Goal: Task Accomplishment & Management: Manage account settings

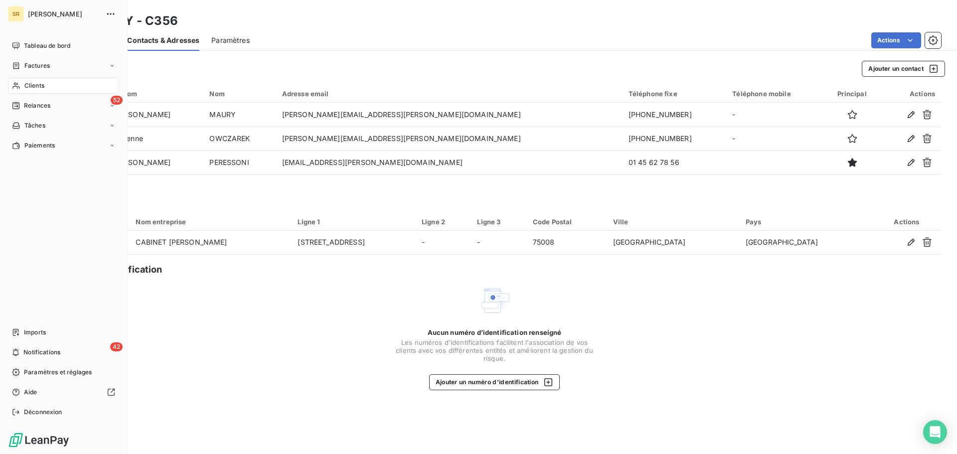
click at [31, 83] on span "Clients" at bounding box center [34, 85] width 20 height 9
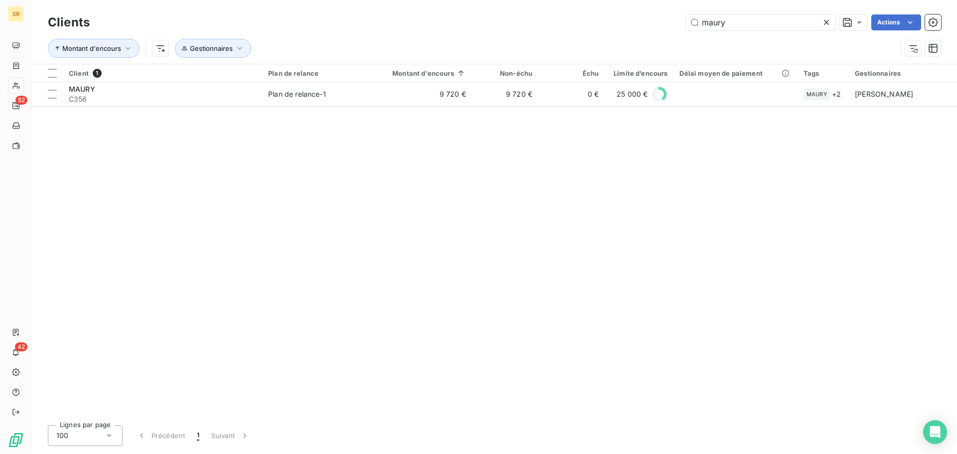
drag, startPoint x: 740, startPoint y: 21, endPoint x: 475, endPoint y: -1, distance: 265.1
click at [475, 0] on html "SR 52 42 Clients maury Actions Montant d'encours Gestionnaires Client 1 Plan de…" at bounding box center [478, 227] width 957 height 454
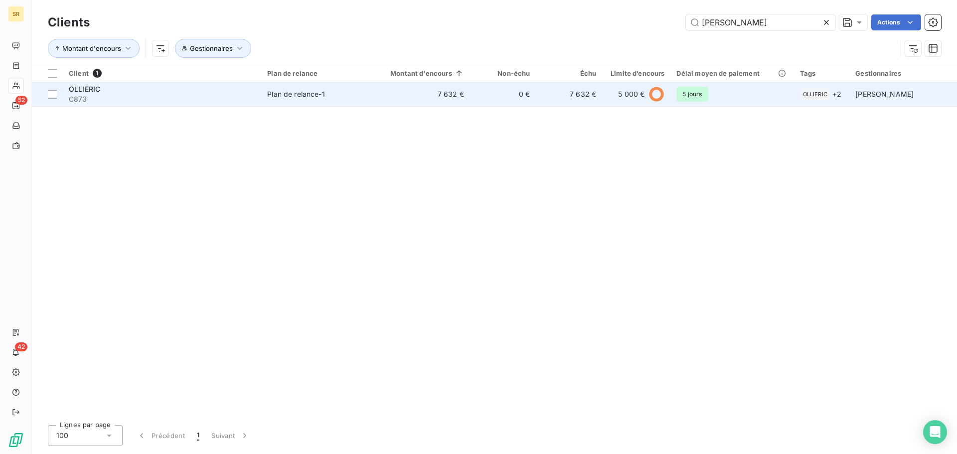
type input "[PERSON_NAME]"
click at [95, 91] on span "OLLIERIC" at bounding box center [84, 89] width 31 height 8
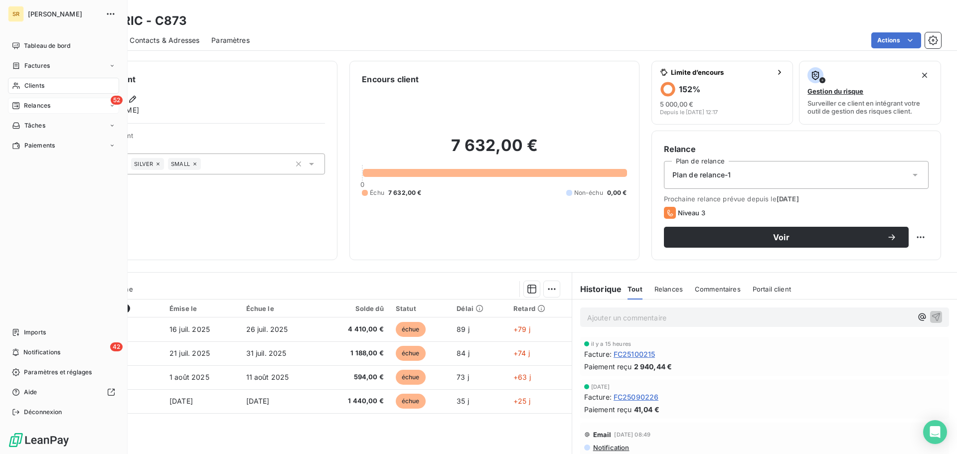
click at [30, 105] on span "Relances" at bounding box center [37, 105] width 26 height 9
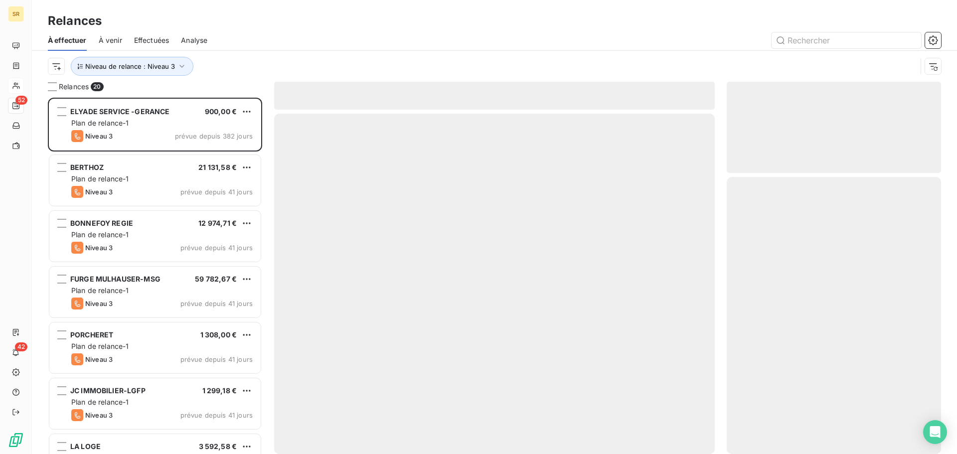
scroll to position [349, 207]
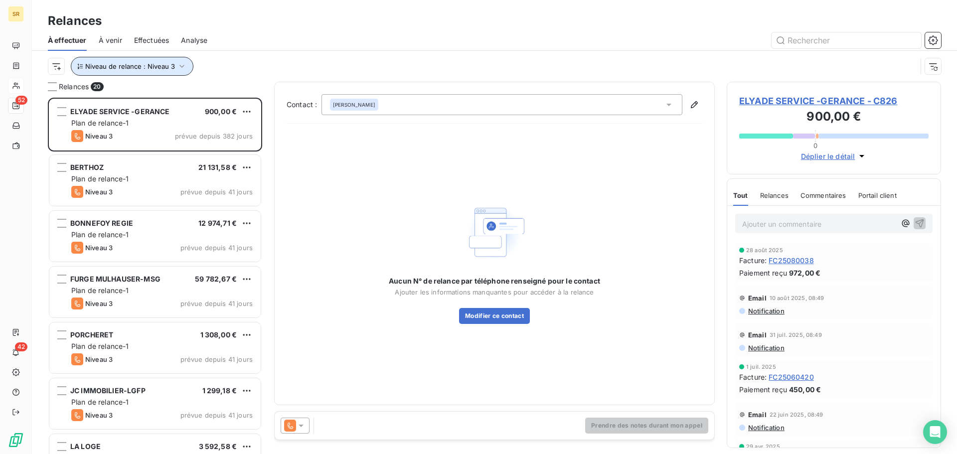
click at [167, 68] on span "Niveau de relance : Niveau 3" at bounding box center [130, 66] width 90 height 8
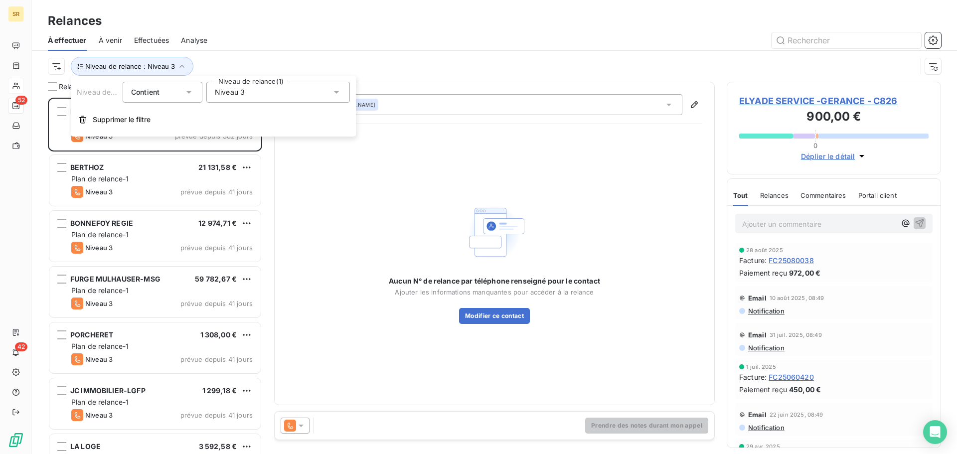
click at [258, 91] on div "Niveau 3" at bounding box center [278, 92] width 144 height 21
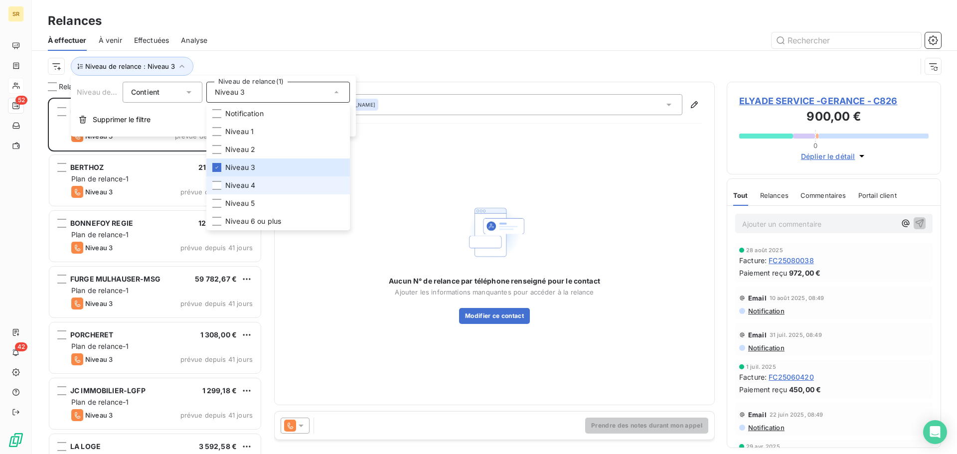
click at [225, 185] on li "Niveau 4" at bounding box center [278, 185] width 144 height 18
click at [222, 167] on li "Niveau 3" at bounding box center [278, 167] width 144 height 18
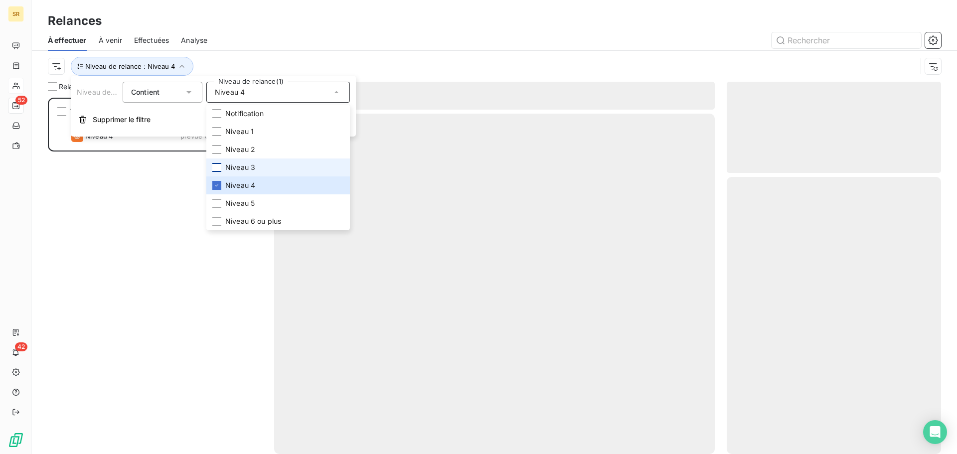
scroll to position [349, 207]
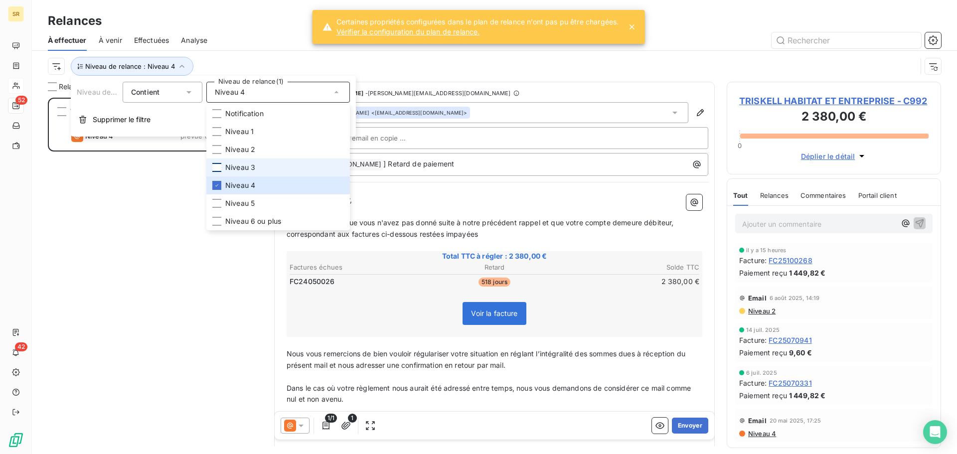
click at [217, 167] on div at bounding box center [216, 167] width 9 height 9
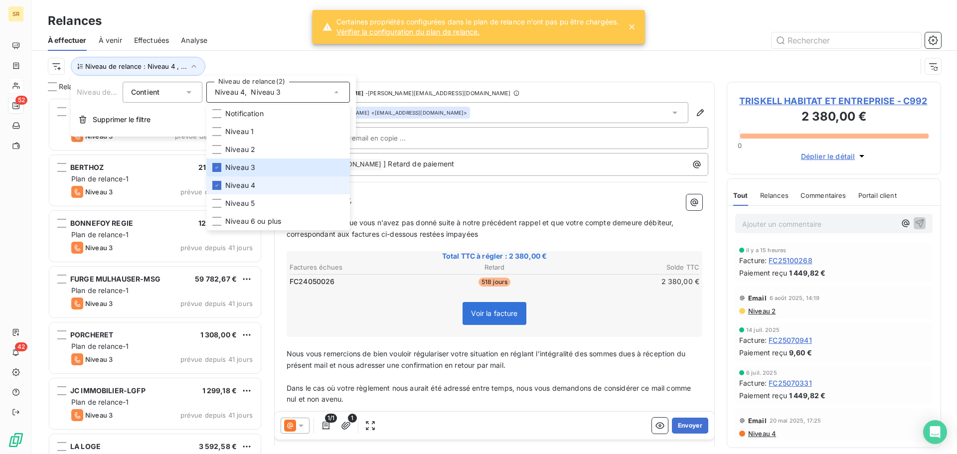
click at [222, 186] on li "Niveau 4" at bounding box center [278, 185] width 144 height 18
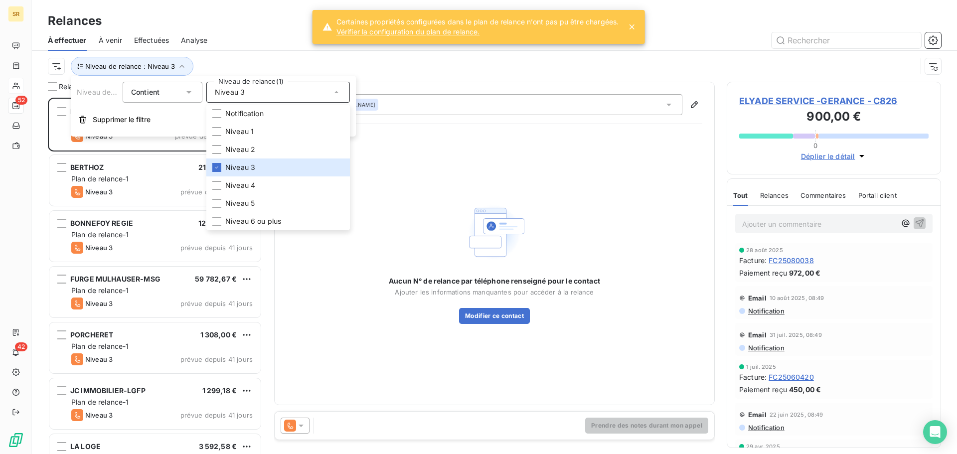
click at [217, 43] on div "À effectuer À venir Effectuées Analyse" at bounding box center [494, 40] width 925 height 21
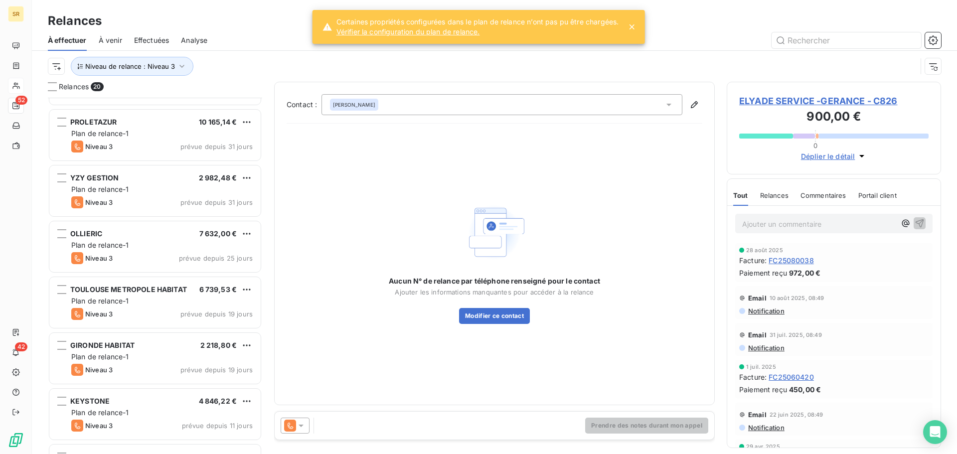
scroll to position [549, 0]
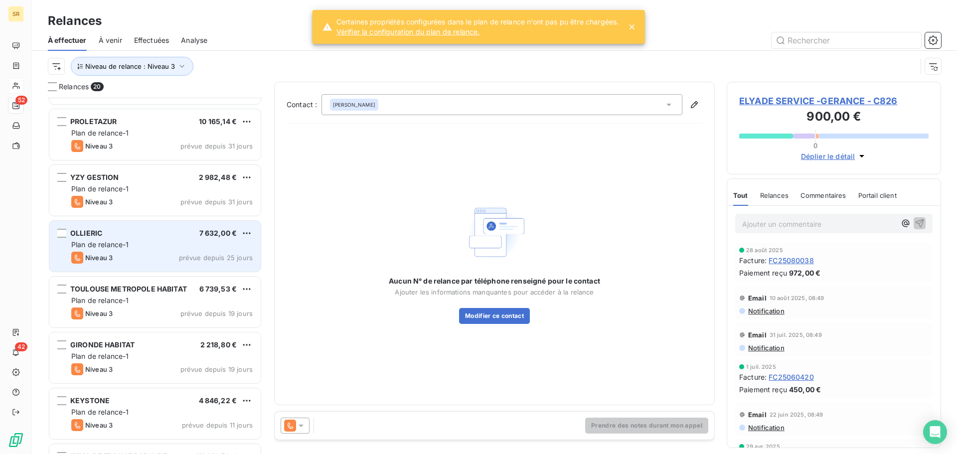
click at [153, 244] on div "Plan de relance-1" at bounding box center [161, 245] width 181 height 10
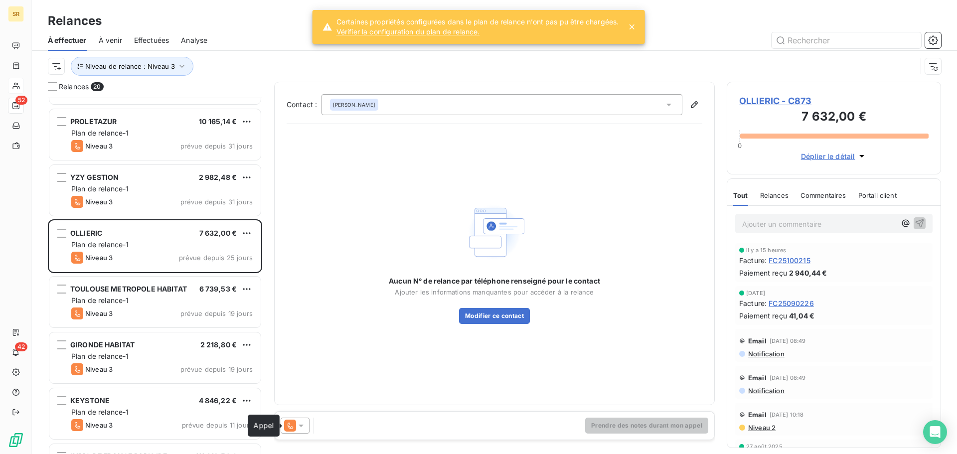
click at [298, 425] on icon at bounding box center [301, 426] width 10 height 10
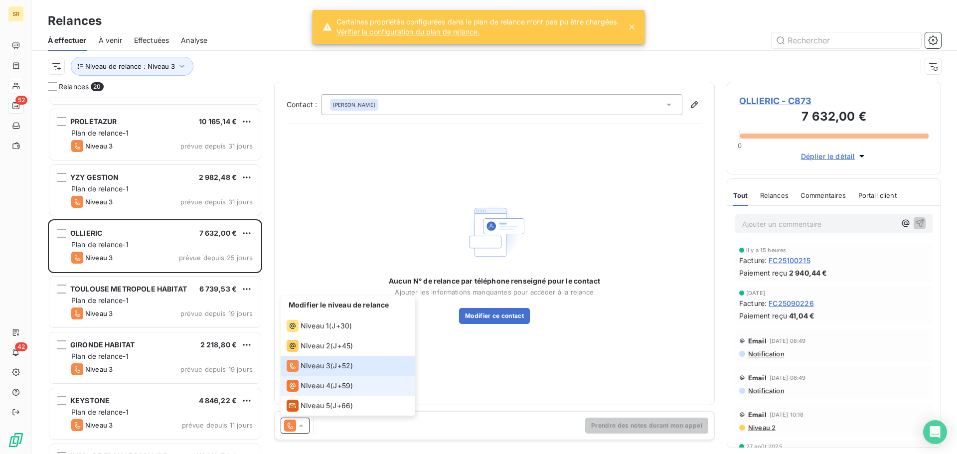
click at [317, 386] on span "Niveau 4" at bounding box center [316, 386] width 30 height 10
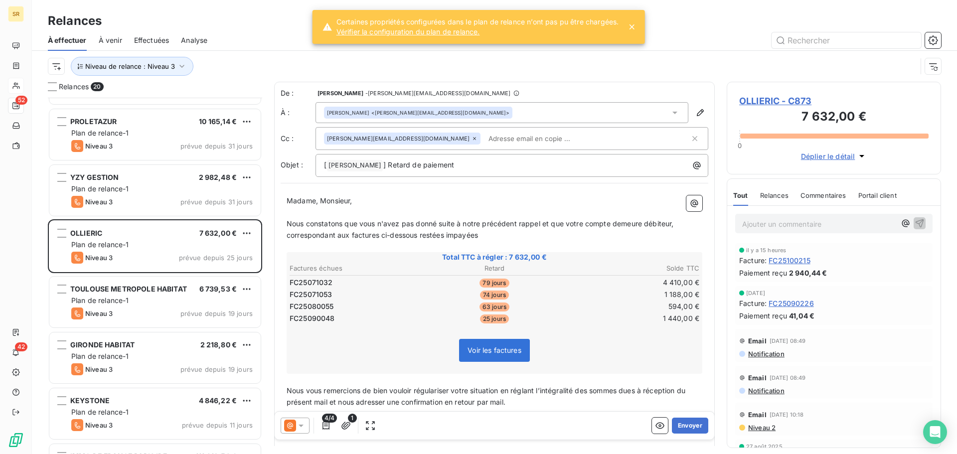
click at [471, 138] on icon at bounding box center [474, 139] width 6 height 6
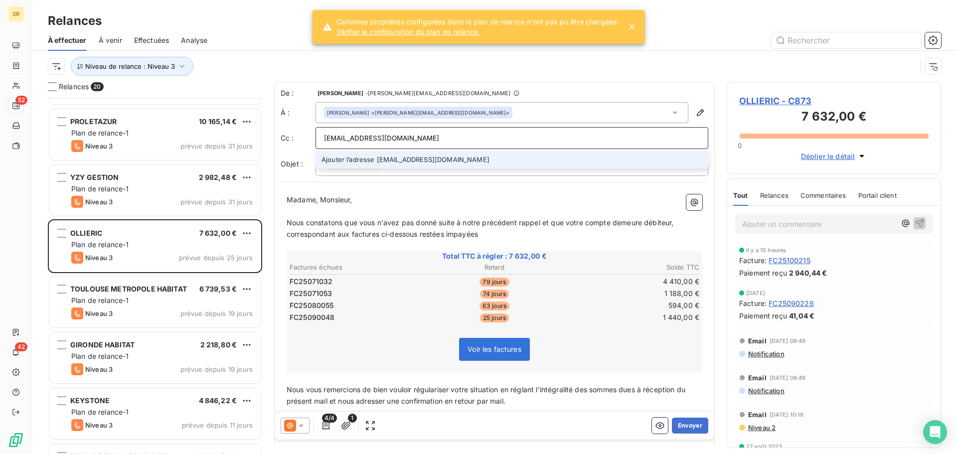
type input "[EMAIL_ADDRESS][DOMAIN_NAME]"
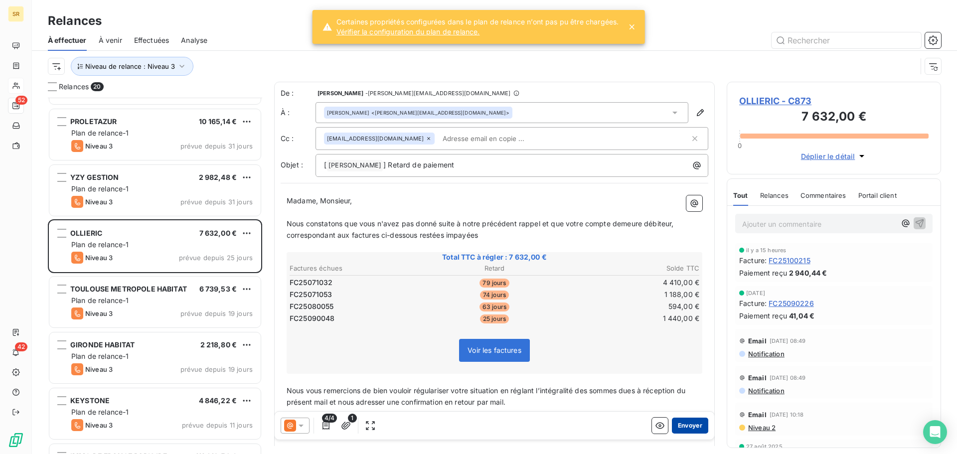
click at [685, 428] on button "Envoyer" at bounding box center [690, 426] width 36 height 16
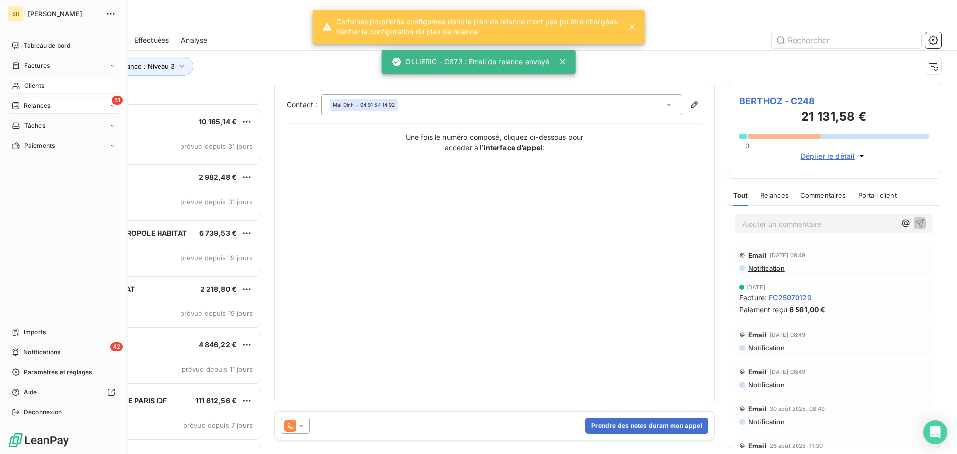
click at [39, 86] on span "Clients" at bounding box center [34, 85] width 20 height 9
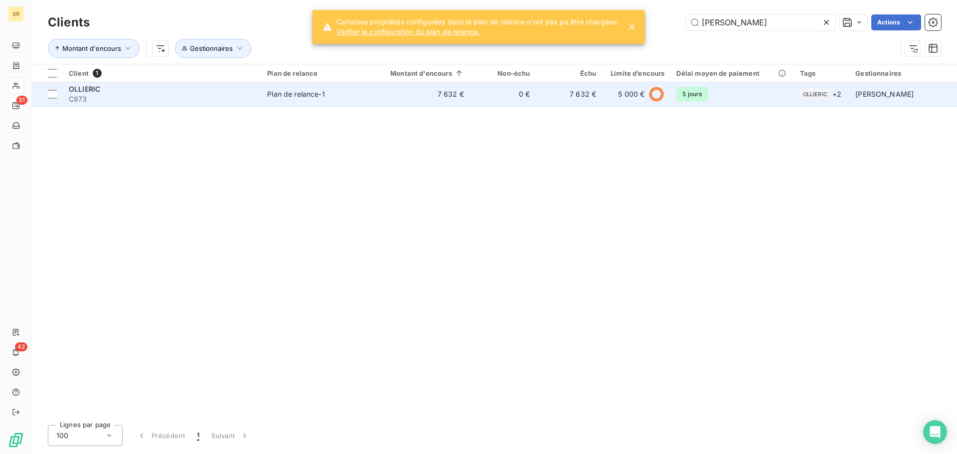
click at [90, 90] on span "OLLIERIC" at bounding box center [84, 89] width 31 height 8
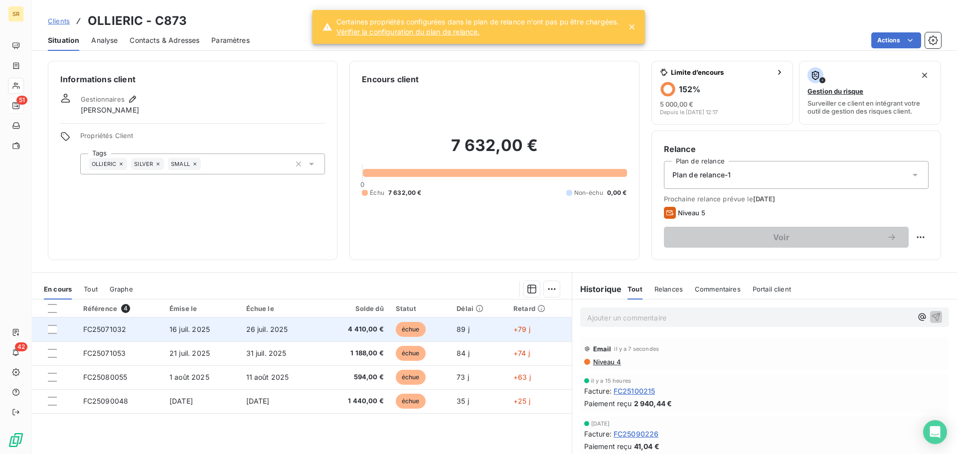
click at [281, 327] on span "26 juil. 2025" at bounding box center [267, 329] width 42 height 8
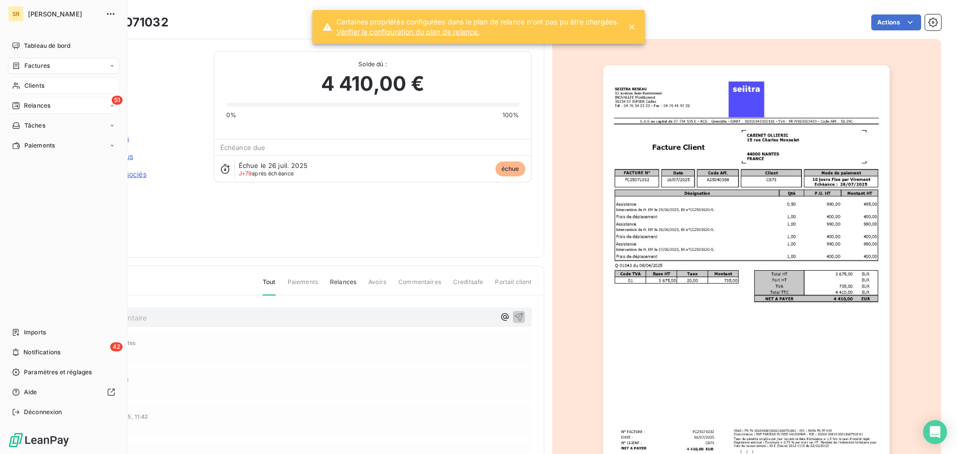
click at [36, 87] on span "Clients" at bounding box center [34, 85] width 20 height 9
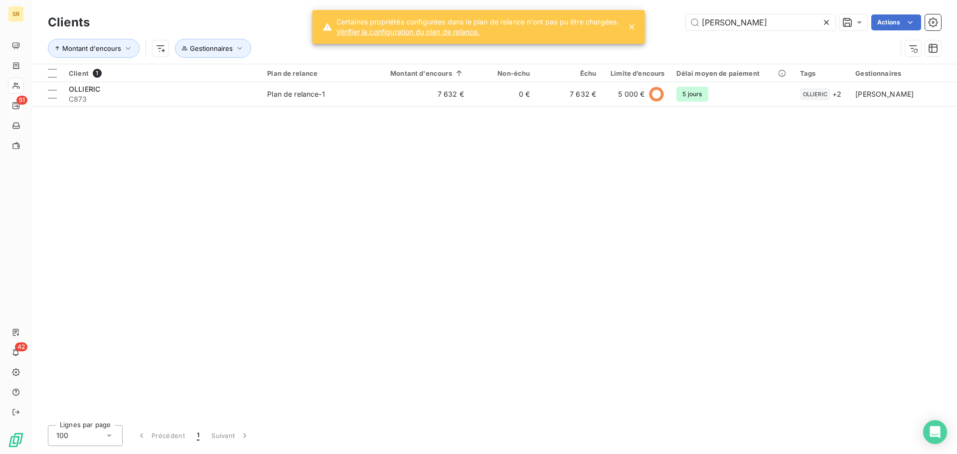
drag, startPoint x: 748, startPoint y: 24, endPoint x: 634, endPoint y: 24, distance: 113.6
click at [634, 24] on div "SR 51 42 Clients [PERSON_NAME] Actions Montant d'encours Gestionnaires Client 1…" at bounding box center [478, 227] width 957 height 454
drag, startPoint x: 726, startPoint y: 23, endPoint x: 633, endPoint y: 16, distance: 93.0
click at [633, 16] on div "SR 51 42 Clients [PERSON_NAME] Actions Montant d'encours Gestionnaires Client 1…" at bounding box center [478, 227] width 957 height 454
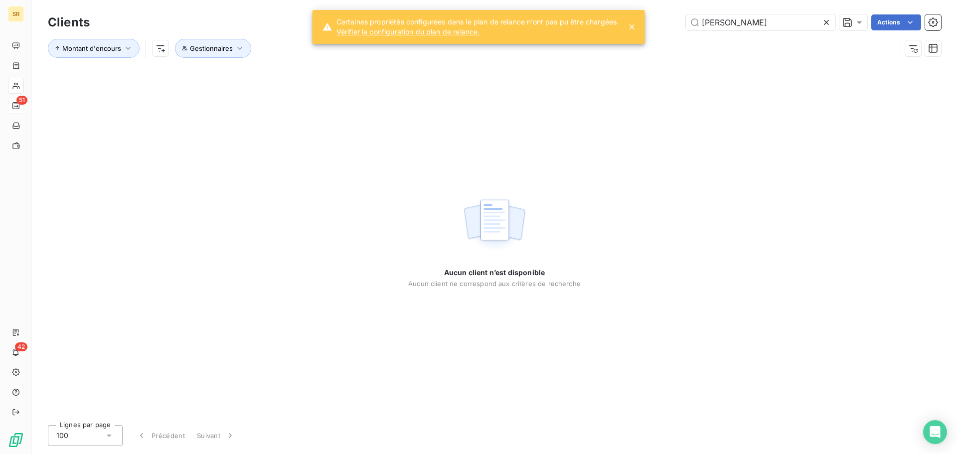
click at [638, 26] on div at bounding box center [633, 27] width 14 height 10
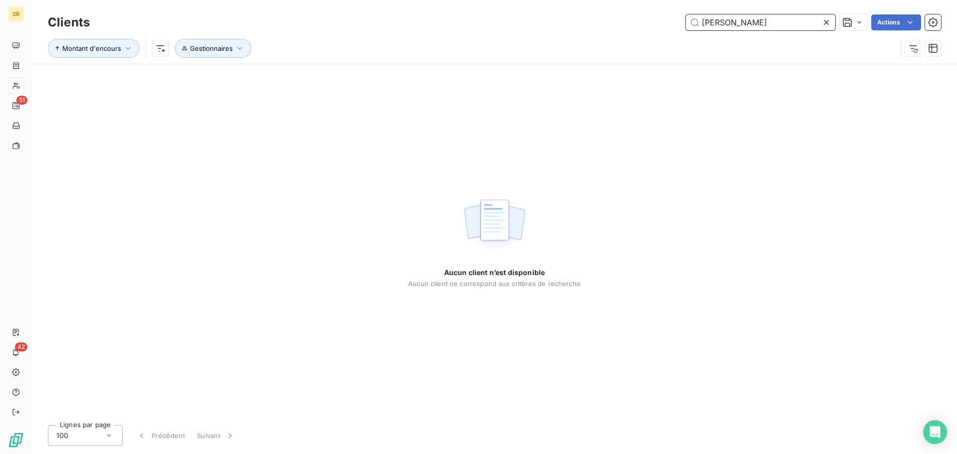
drag, startPoint x: 756, startPoint y: 23, endPoint x: 602, endPoint y: 20, distance: 154.0
click at [602, 20] on div "ollietoulo Actions" at bounding box center [521, 22] width 839 height 16
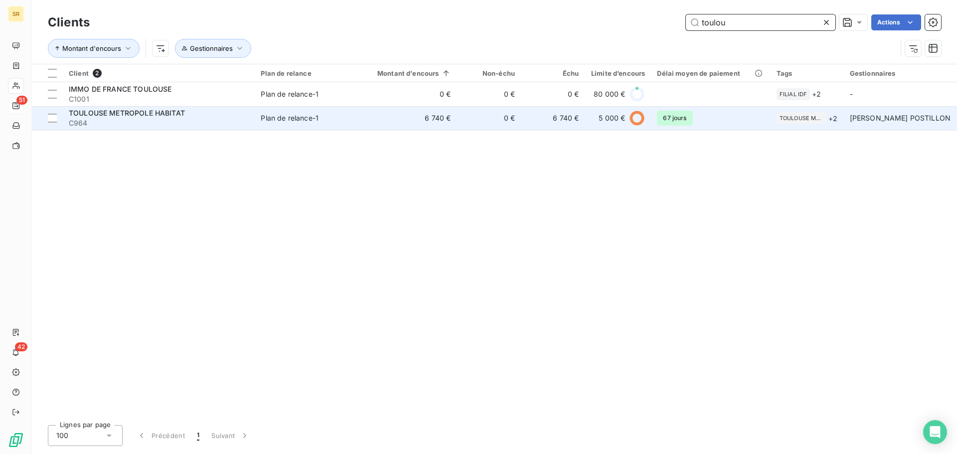
type input "toulou"
click at [158, 113] on span "TOULOUSE METROPOLE HABITAT" at bounding box center [127, 113] width 116 height 8
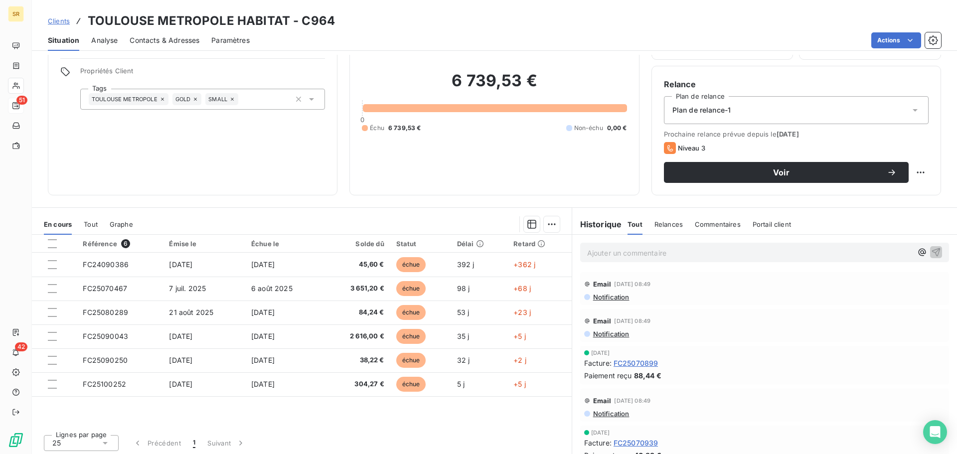
scroll to position [67, 0]
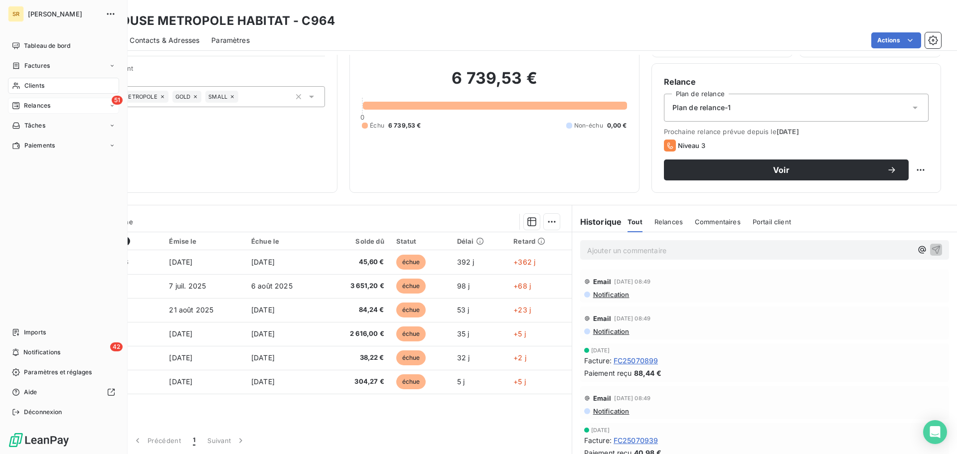
click at [34, 100] on div "51 Relances" at bounding box center [63, 106] width 111 height 16
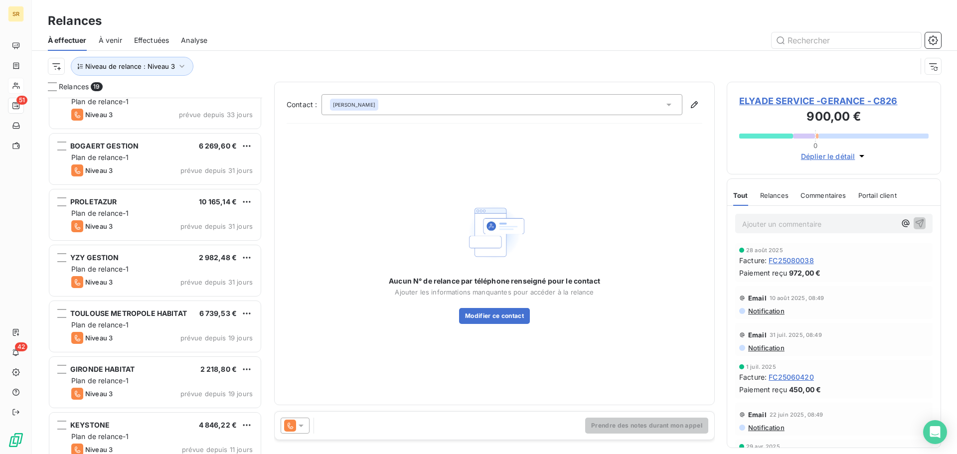
scroll to position [499, 0]
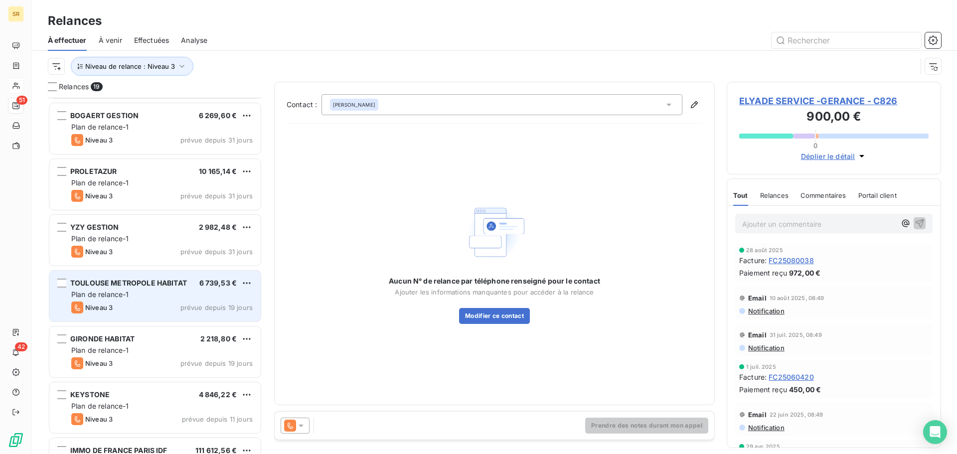
click at [153, 296] on div "Plan de relance-1" at bounding box center [161, 295] width 181 height 10
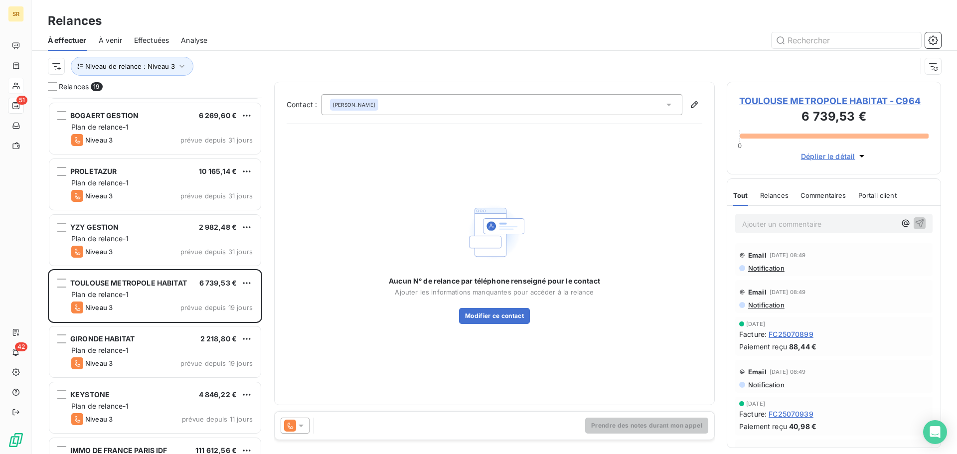
click at [302, 426] on icon at bounding box center [301, 426] width 5 height 2
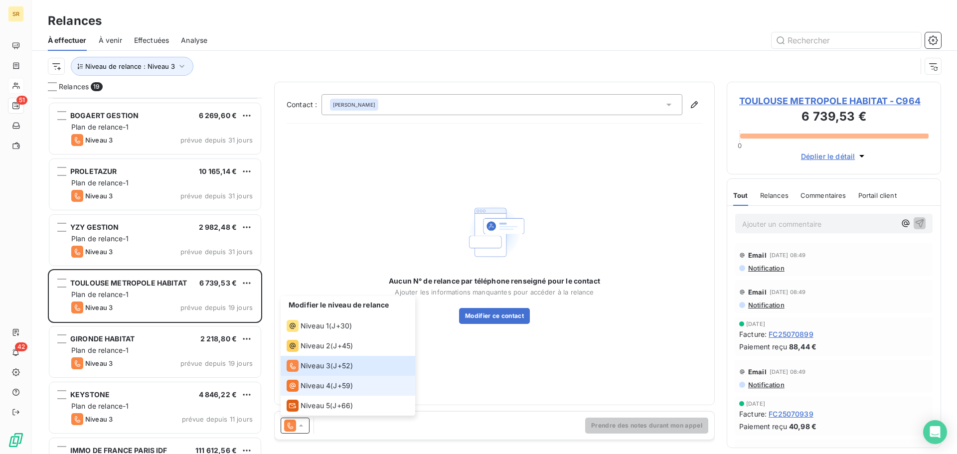
click at [328, 383] on span "Niveau 4" at bounding box center [316, 386] width 30 height 10
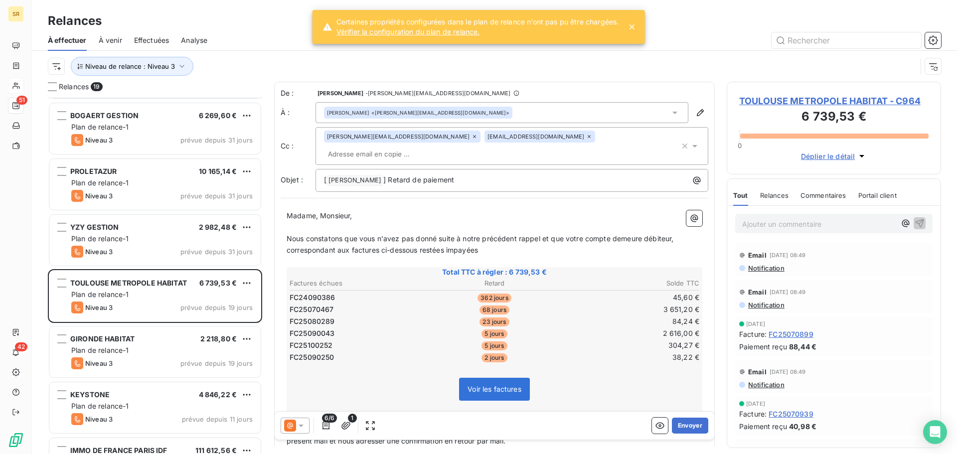
click at [439, 147] on input "text" at bounding box center [381, 154] width 115 height 15
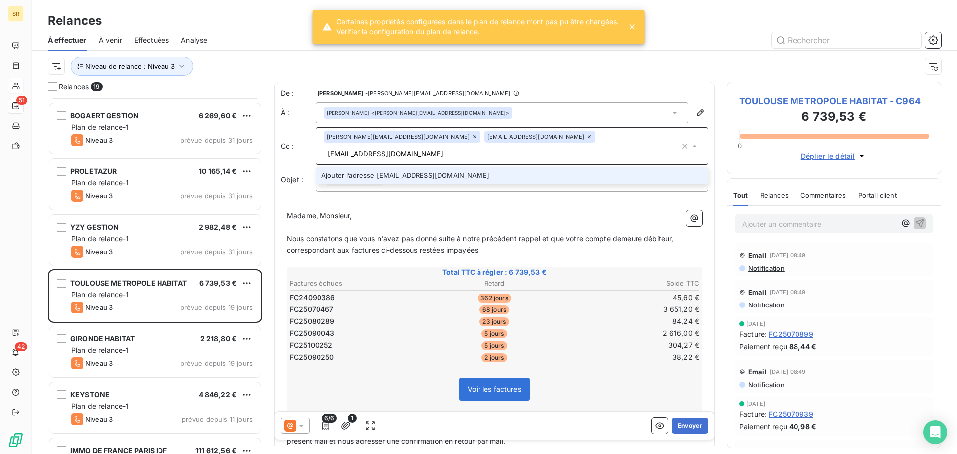
type input "[EMAIL_ADDRESS][DOMAIN_NAME]"
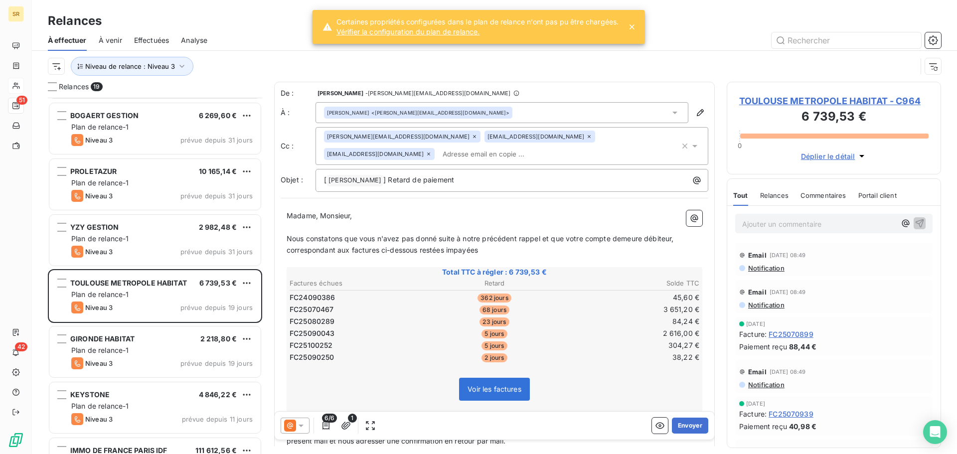
click at [776, 382] on span "Notification" at bounding box center [765, 385] width 37 height 8
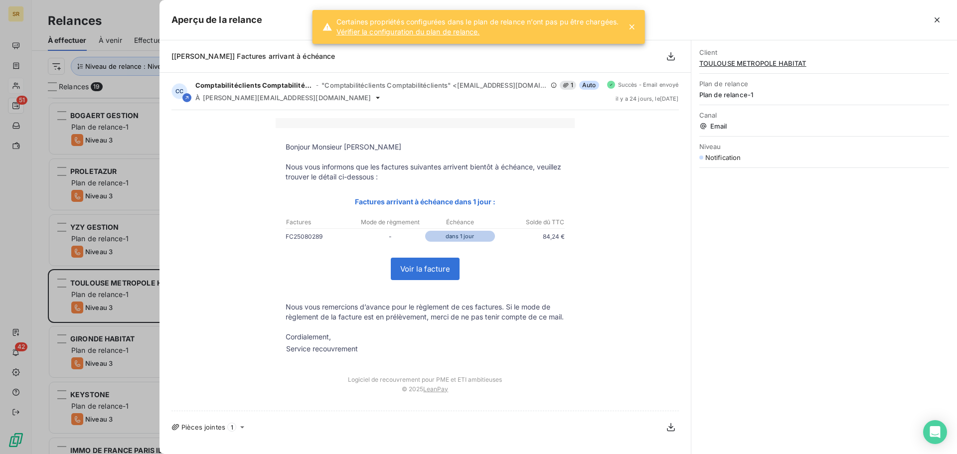
click at [135, 81] on div at bounding box center [478, 227] width 957 height 454
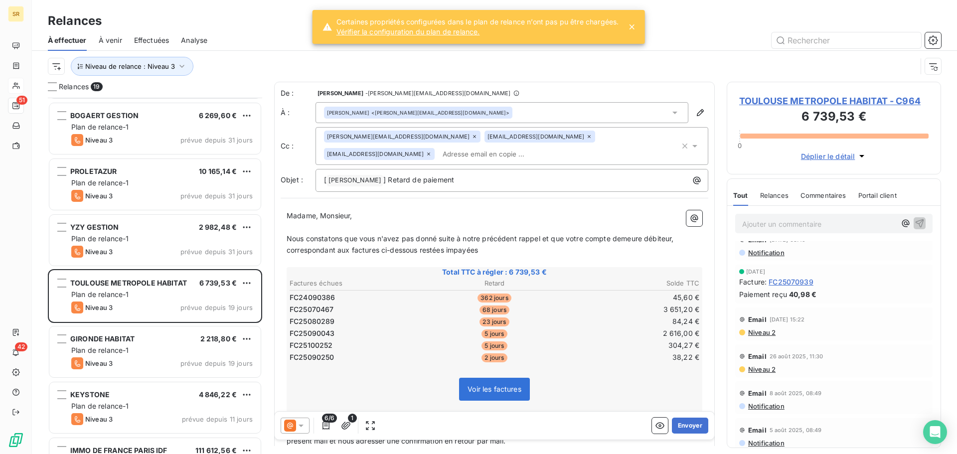
scroll to position [150, 0]
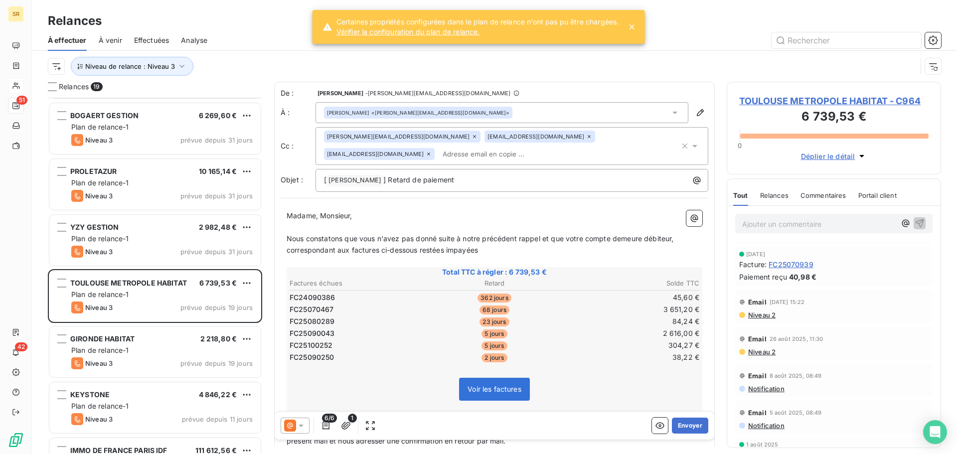
click at [760, 315] on span "Niveau 2" at bounding box center [761, 315] width 28 height 8
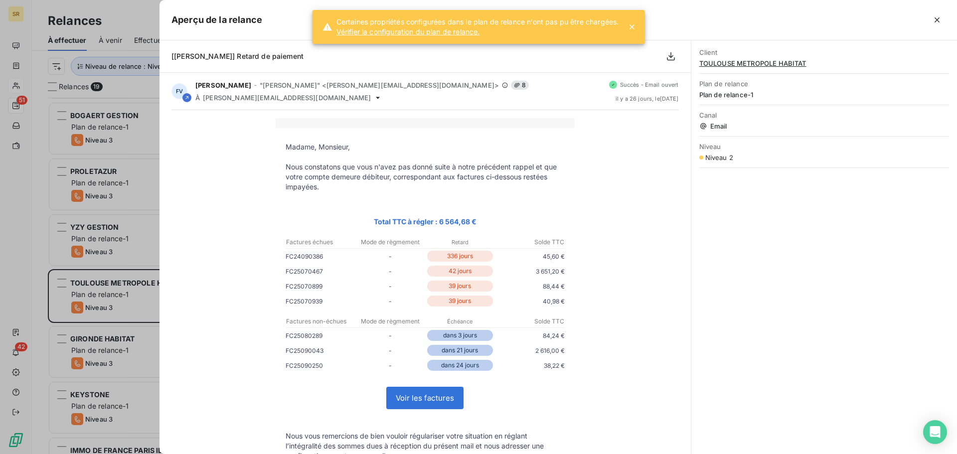
click at [131, 88] on div at bounding box center [478, 227] width 957 height 454
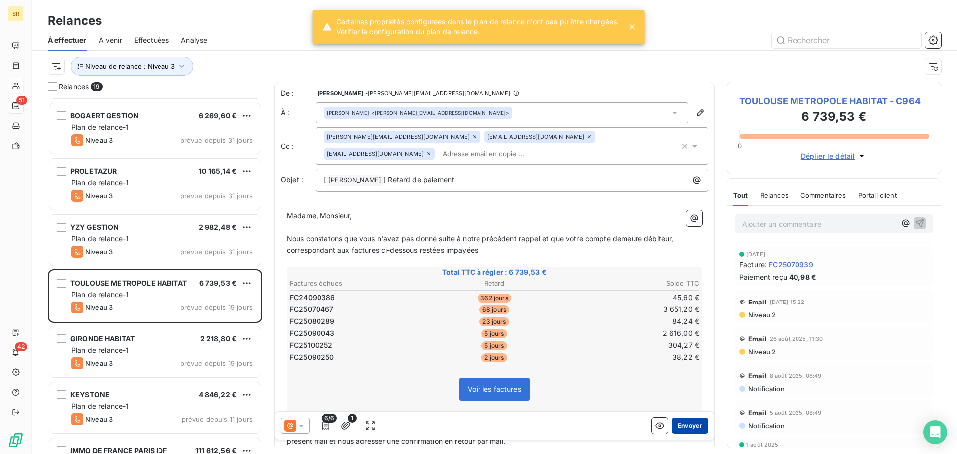
click at [682, 425] on button "Envoyer" at bounding box center [690, 426] width 36 height 16
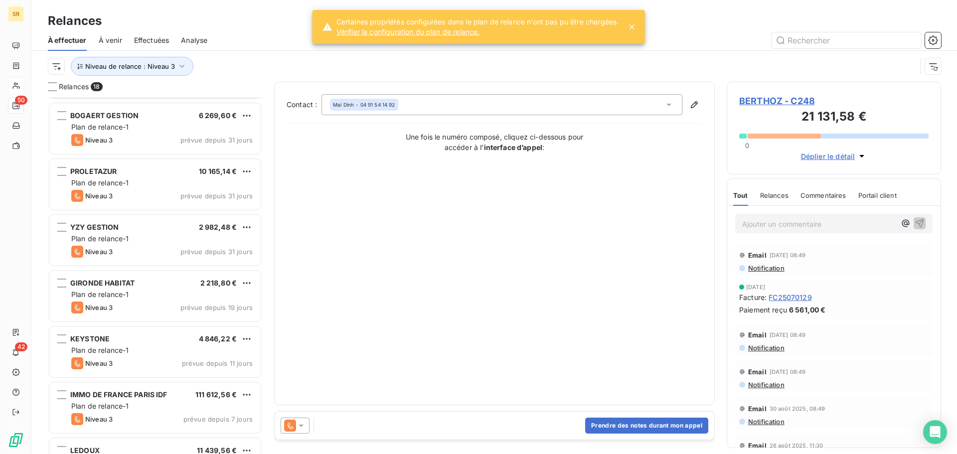
click at [377, 32] on link "Vérifier la configuration du plan de relance." at bounding box center [477, 32] width 283 height 10
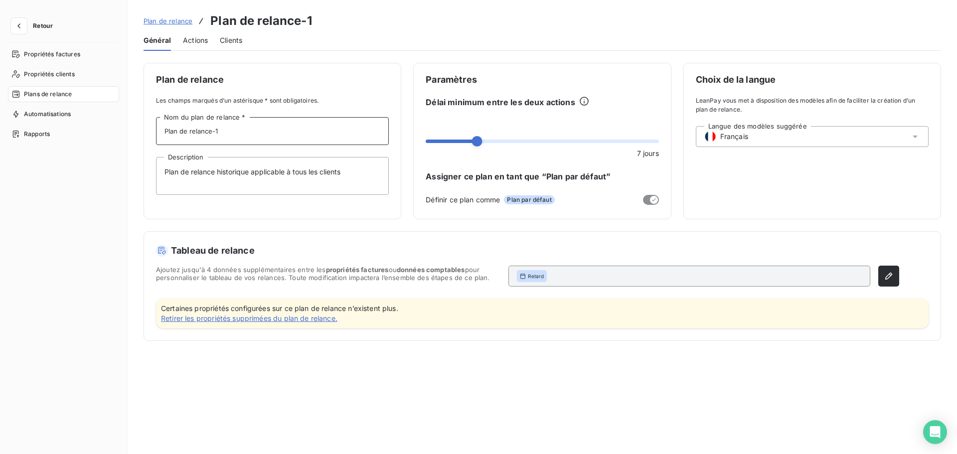
click at [262, 129] on input "Plan de relance-1" at bounding box center [272, 131] width 233 height 28
click at [221, 134] on input "Plan de relance-1" at bounding box center [272, 131] width 233 height 28
click at [194, 40] on span "Actions" at bounding box center [195, 40] width 25 height 10
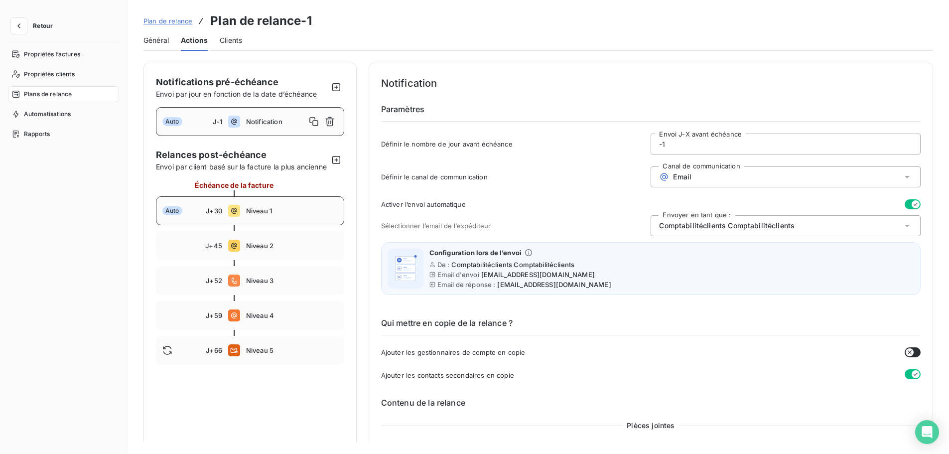
click at [270, 225] on div "Auto J+30 Niveau 1" at bounding box center [250, 210] width 188 height 29
click at [192, 250] on div "J+45" at bounding box center [192, 246] width 60 height 8
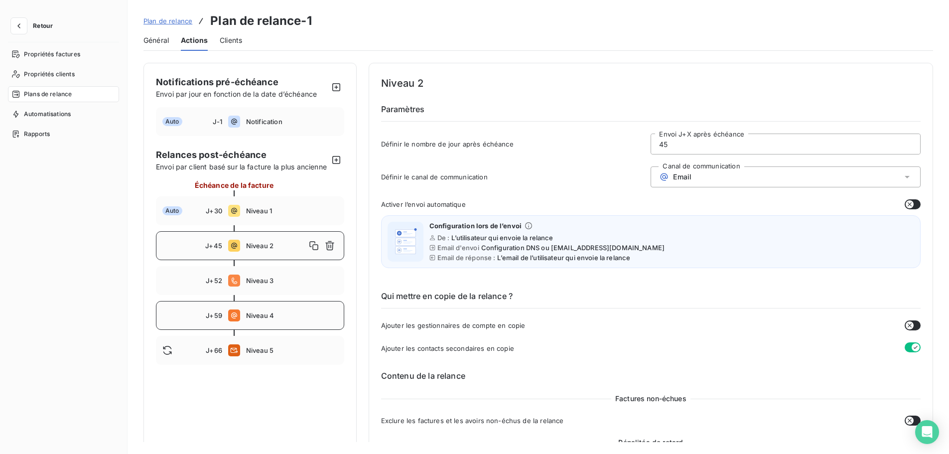
click at [188, 321] on div "J+59 Niveau 4" at bounding box center [250, 315] width 188 height 29
type input "59"
click at [18, 26] on icon "button" at bounding box center [18, 25] width 3 height 5
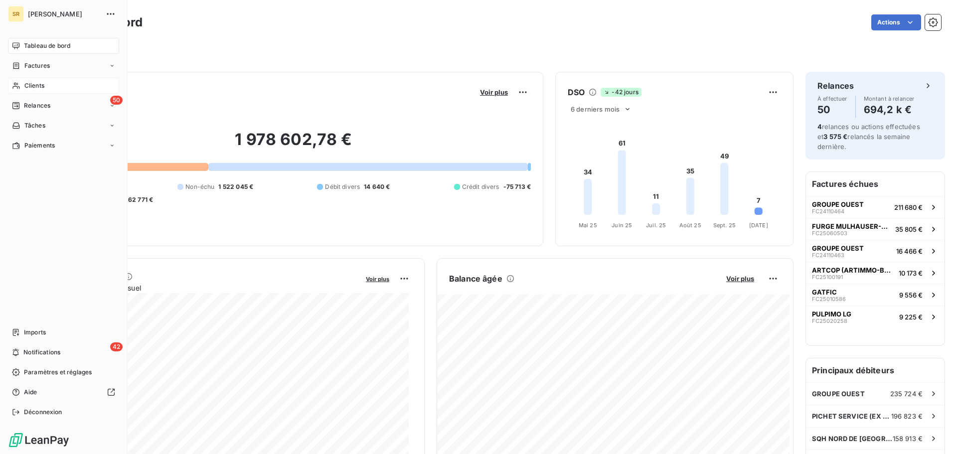
click at [27, 87] on span "Clients" at bounding box center [34, 85] width 20 height 9
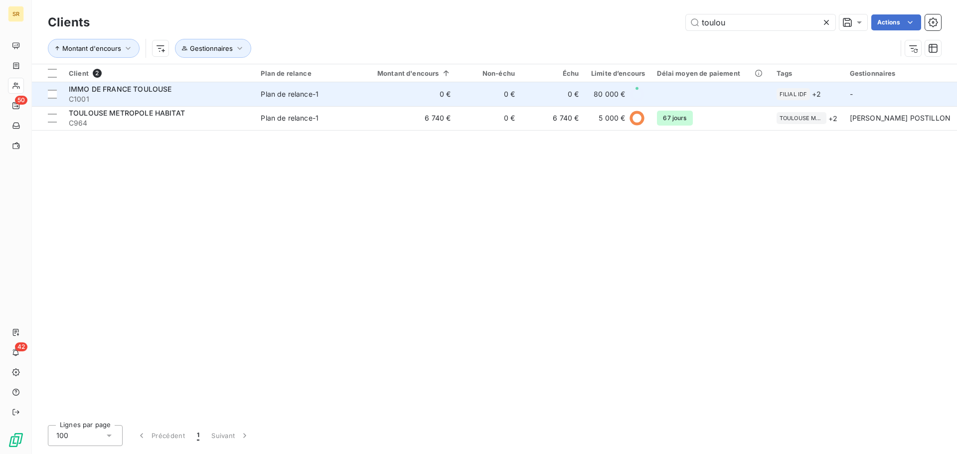
click at [146, 88] on span "IMMO DE FRANCE TOULOUSE" at bounding box center [120, 89] width 103 height 8
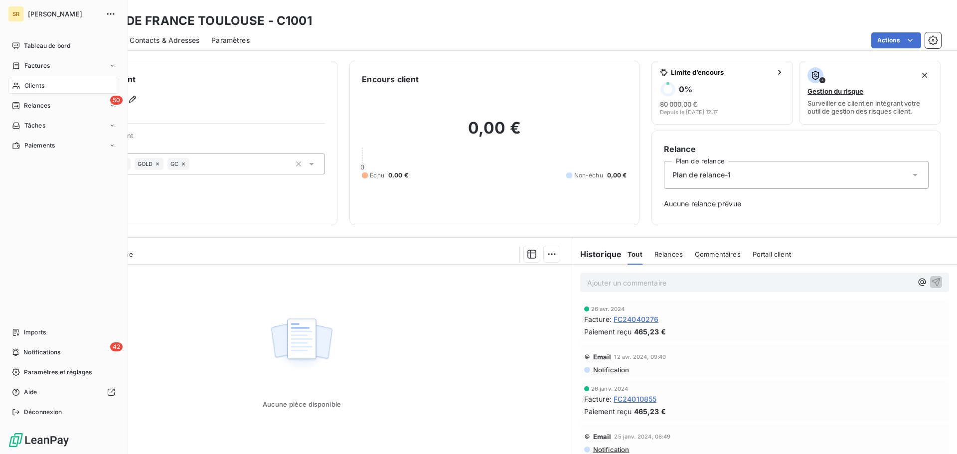
click at [30, 89] on span "Clients" at bounding box center [34, 85] width 20 height 9
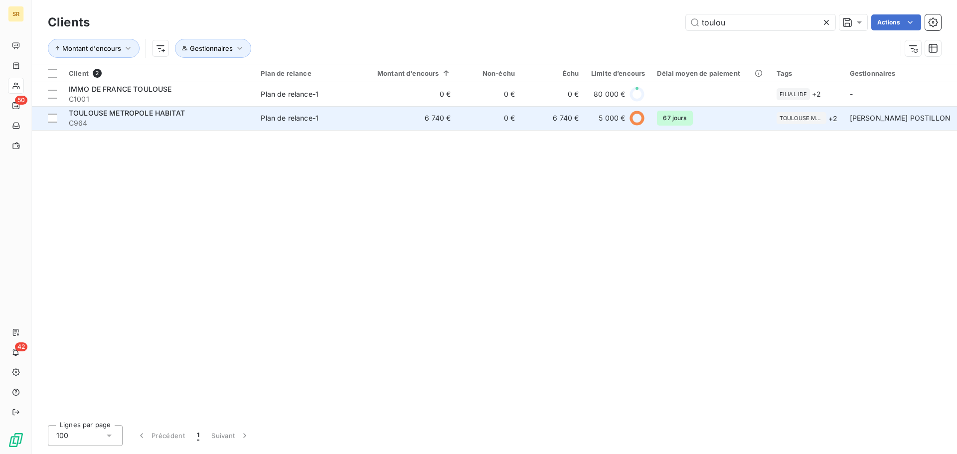
click at [177, 111] on span "TOULOUSE METROPOLE HABITAT" at bounding box center [127, 113] width 116 height 8
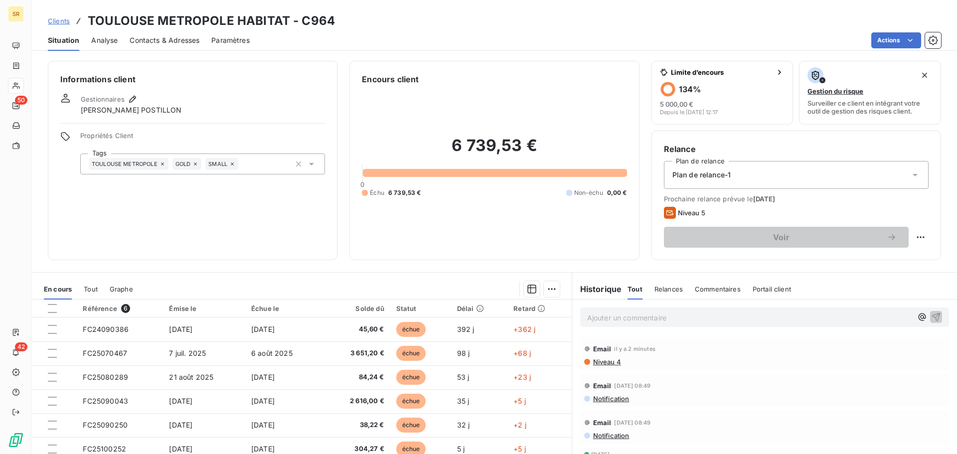
click at [592, 361] on span "Niveau 4" at bounding box center [606, 362] width 29 height 8
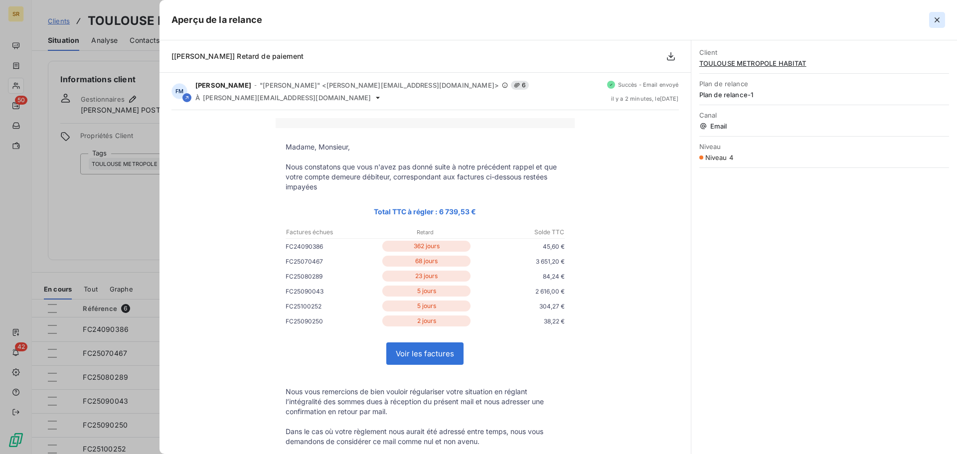
click at [938, 20] on icon "button" at bounding box center [937, 19] width 5 height 5
